Goal: Find contact information: Find contact information

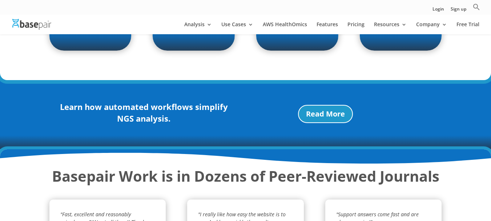
scroll to position [1489, 0]
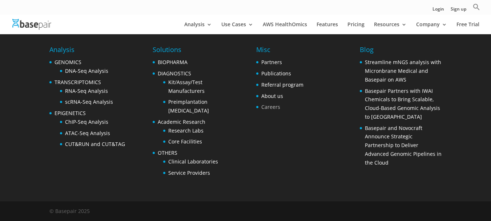
click at [274, 107] on link "Careers" at bounding box center [270, 106] width 19 height 7
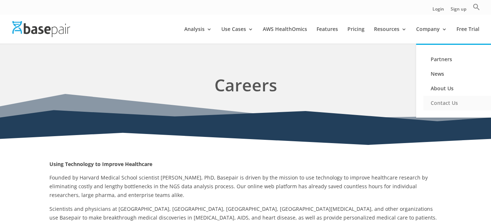
click at [444, 105] on link "Contact Us" at bounding box center [460, 103] width 73 height 15
